Goal: Information Seeking & Learning: Learn about a topic

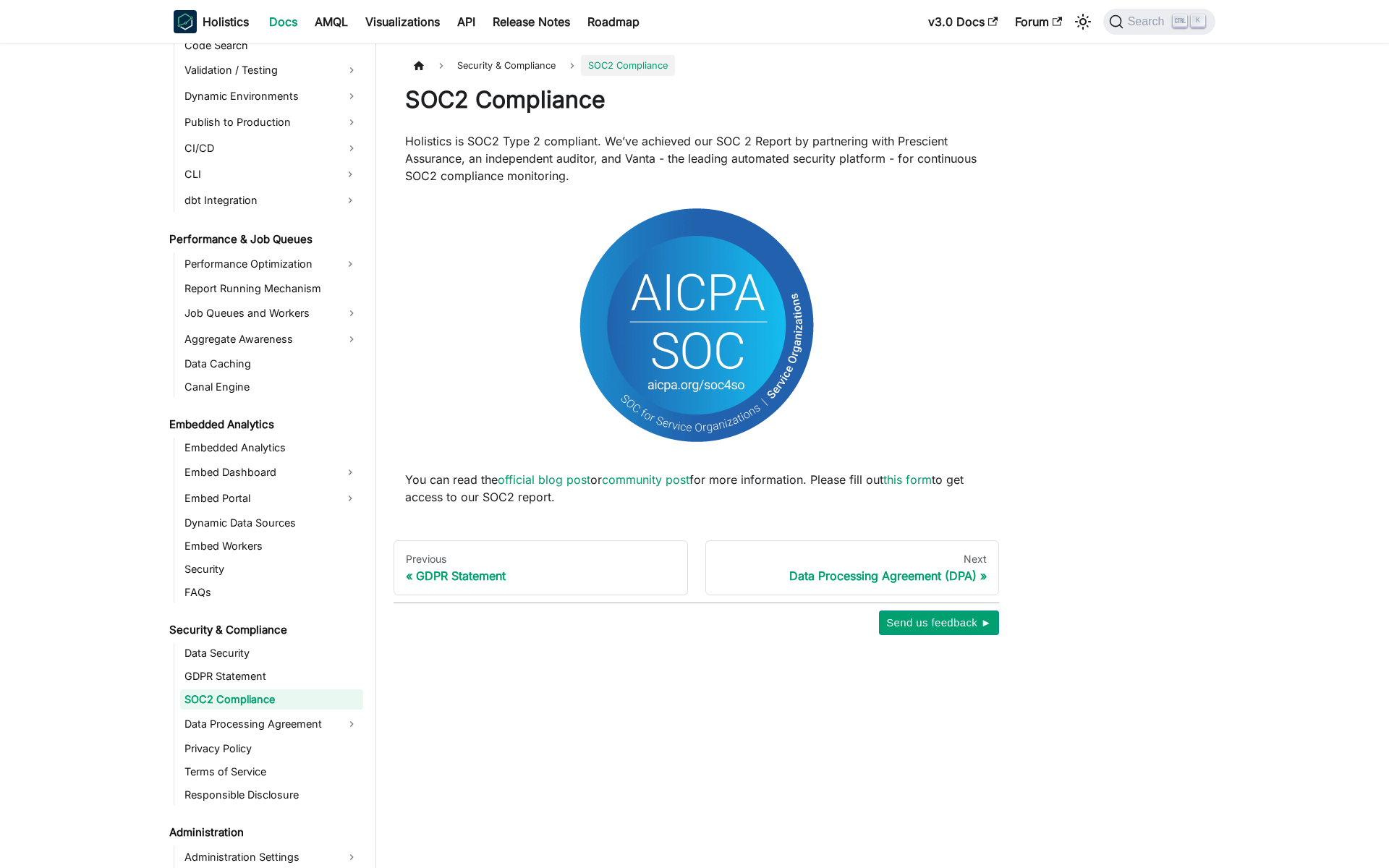
scroll to position [1169, 0]
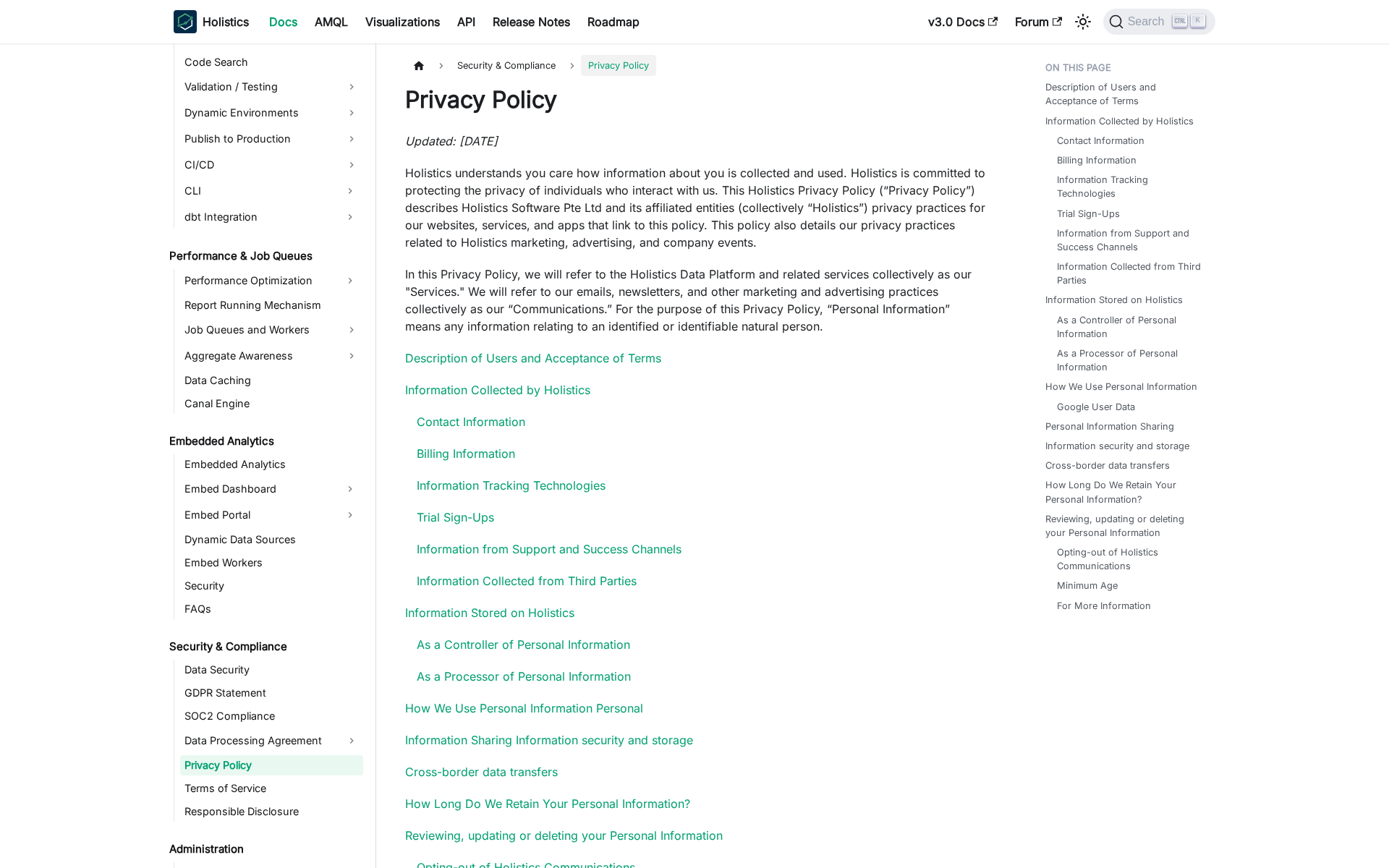
scroll to position [1218, 0]
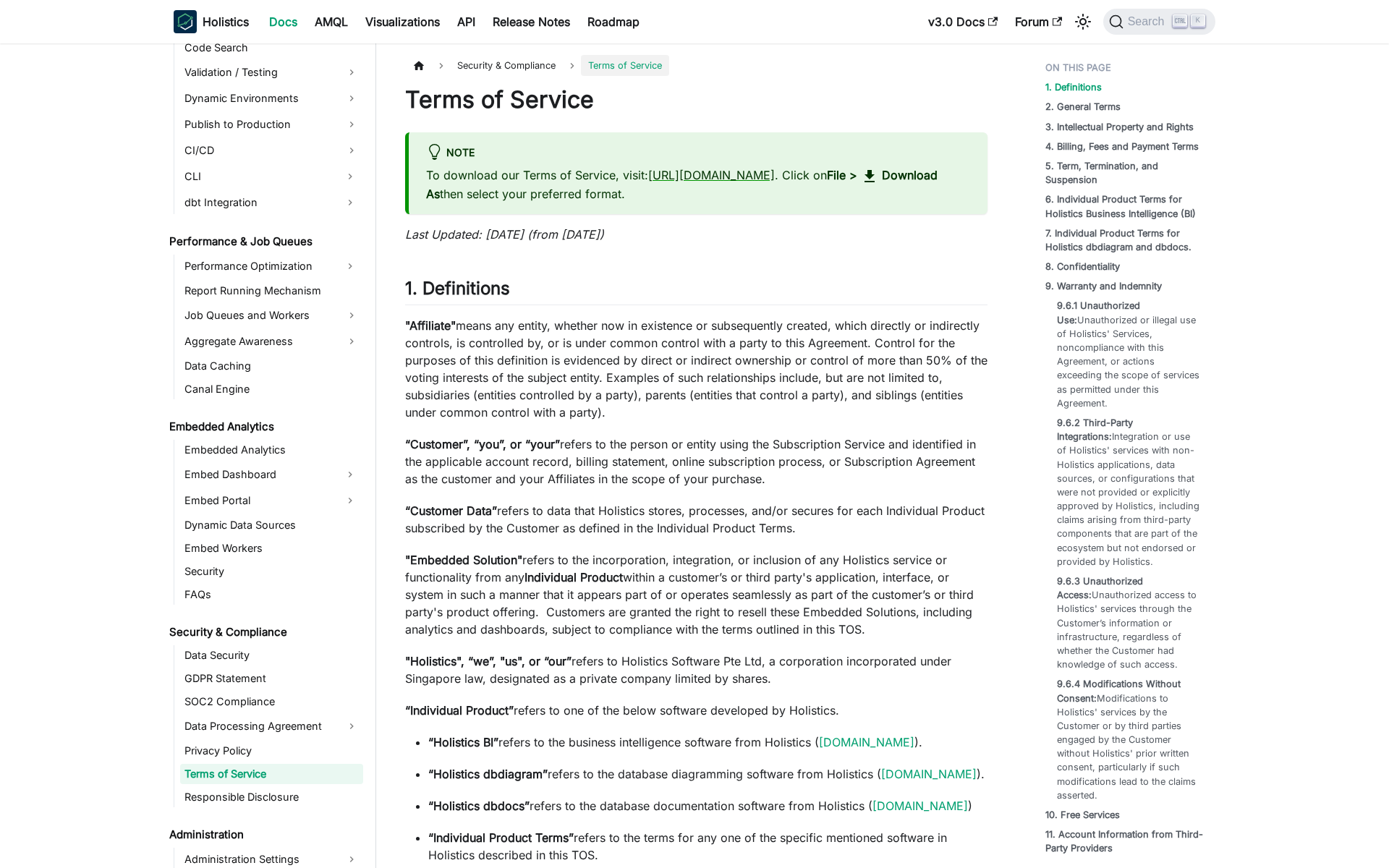
scroll to position [1242, 0]
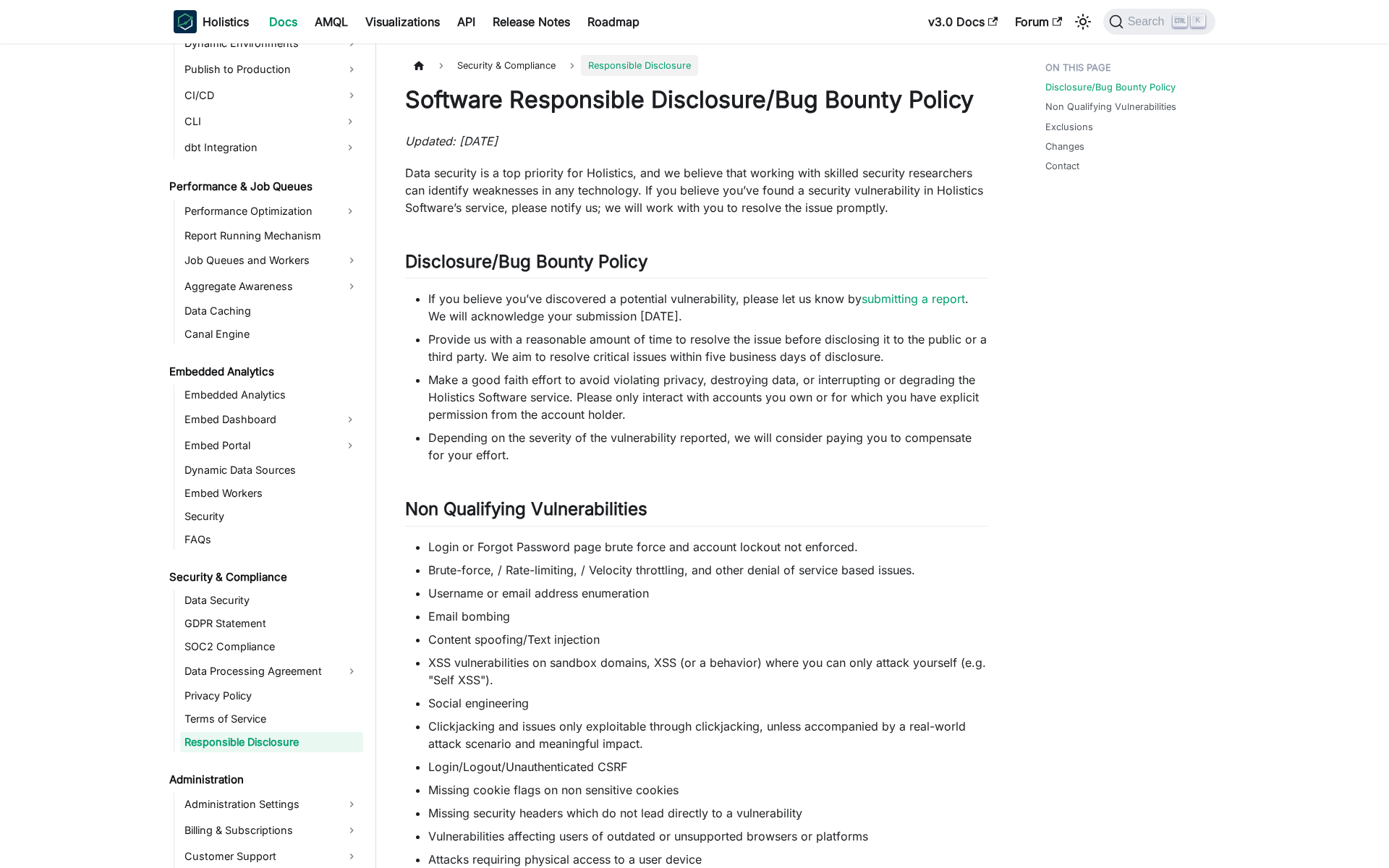
scroll to position [1265, 0]
